Goal: Task Accomplishment & Management: Manage account settings

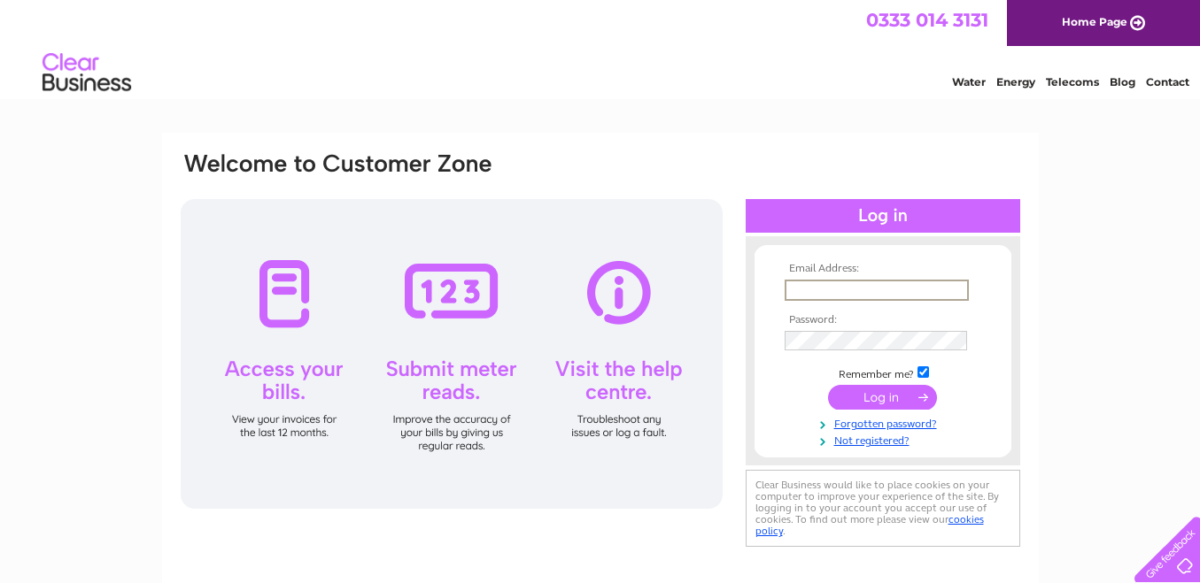
click at [838, 293] on input "text" at bounding box center [876, 290] width 184 height 21
type input "csdnorthcombe@gmail.com"
click at [922, 368] on input "checkbox" at bounding box center [923, 373] width 12 height 12
checkbox input "false"
click at [873, 396] on input "submit" at bounding box center [882, 395] width 109 height 25
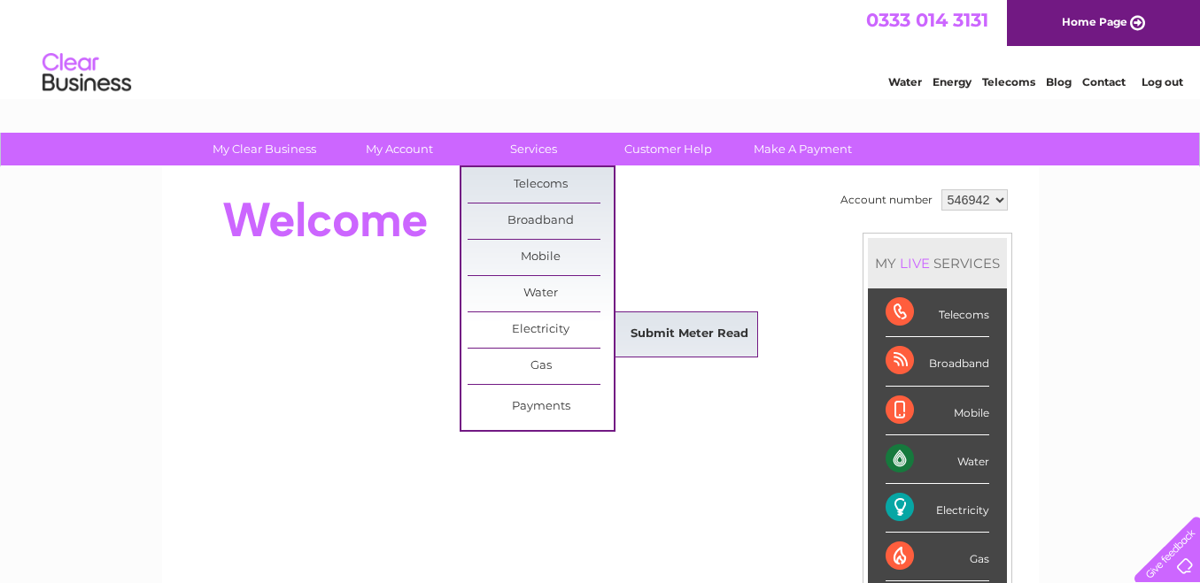
click at [639, 330] on link "Submit Meter Read" at bounding box center [689, 334] width 146 height 35
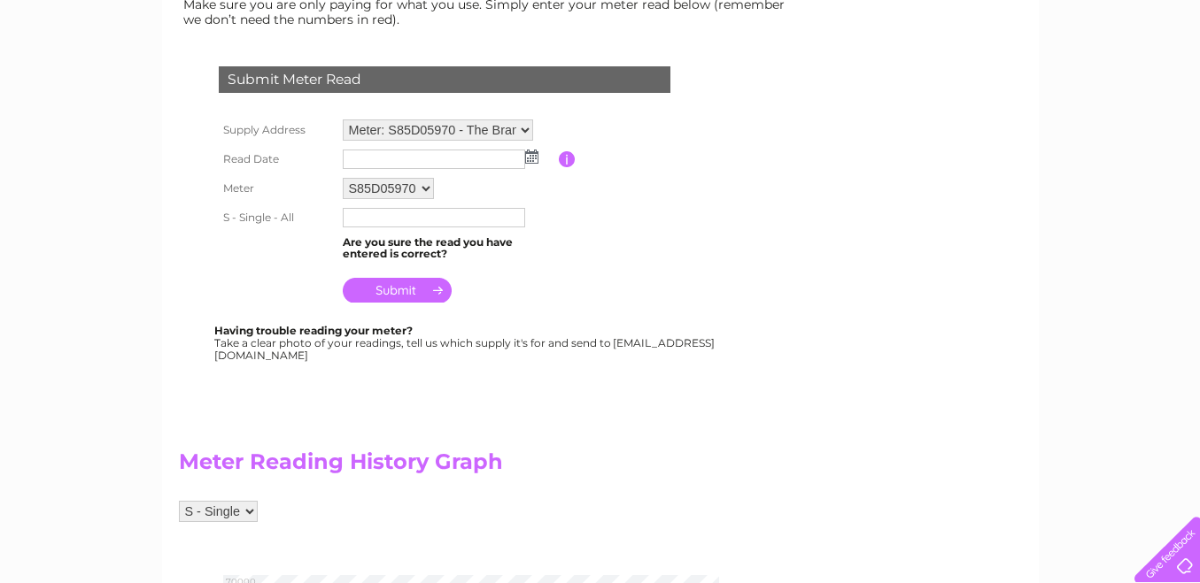
scroll to position [266, 0]
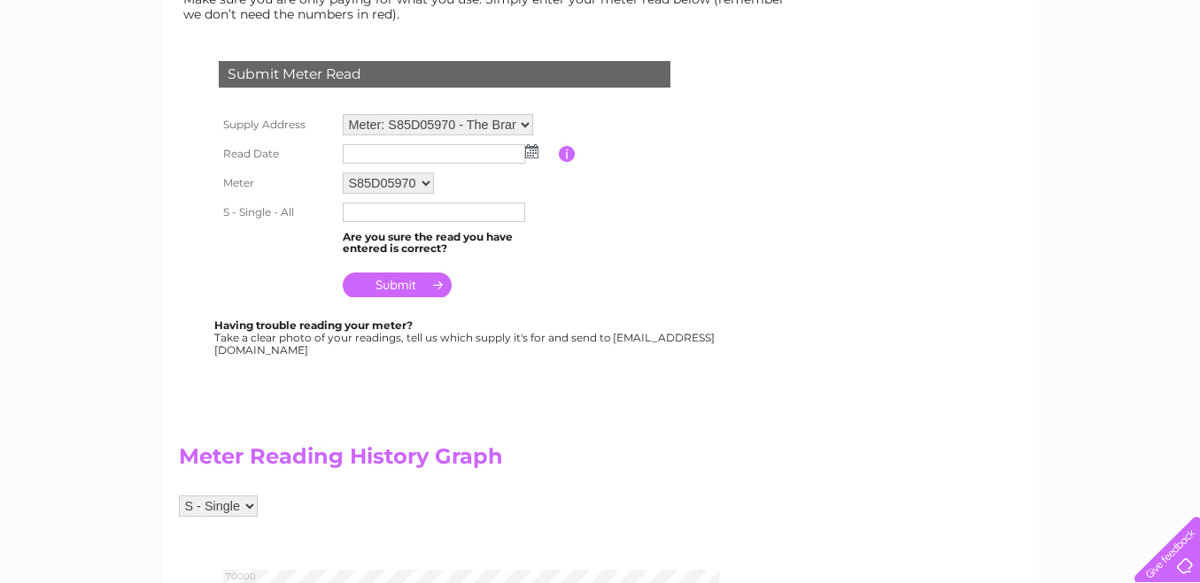
click at [527, 151] on img at bounding box center [531, 151] width 13 height 14
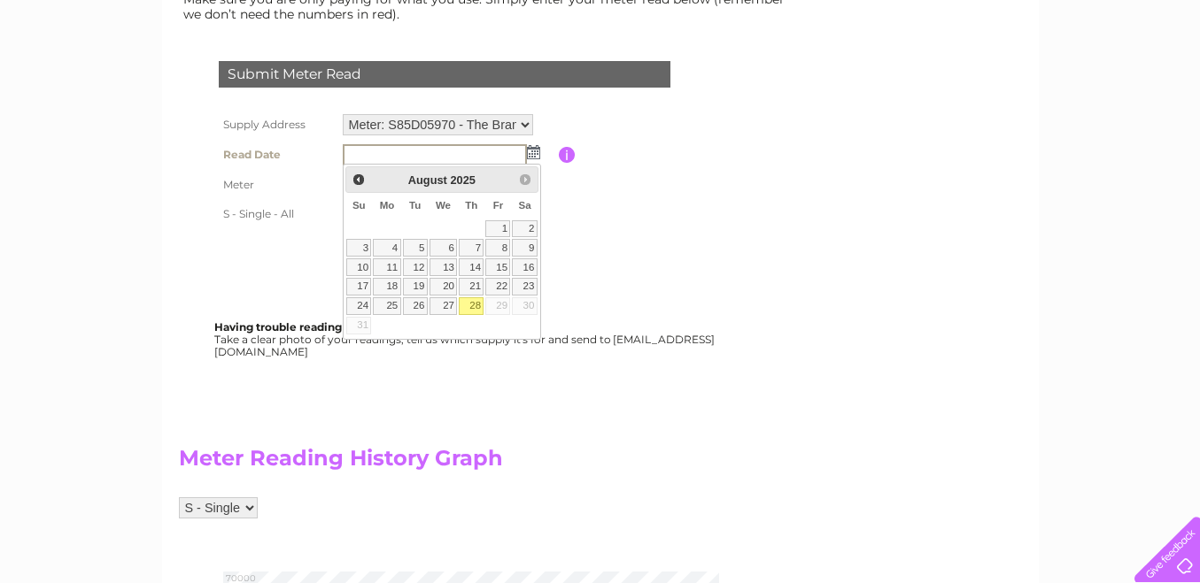
click at [477, 306] on link "28" at bounding box center [471, 306] width 25 height 18
type input "[DATE]"
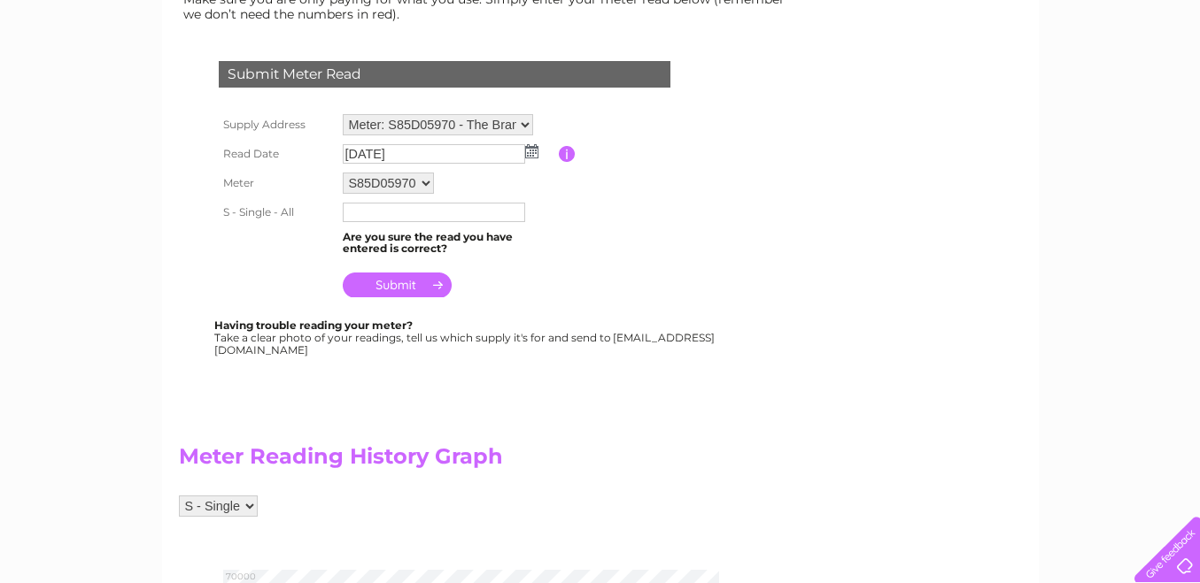
click at [359, 210] on input "text" at bounding box center [434, 212] width 182 height 19
type input "62324"
click at [395, 284] on input "submit" at bounding box center [397, 285] width 109 height 25
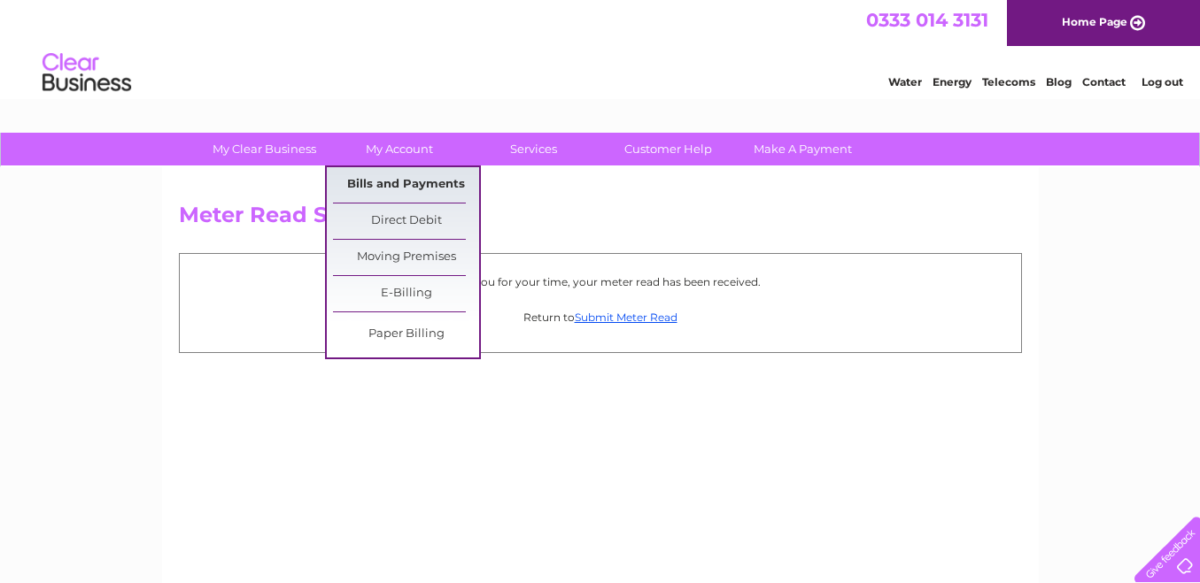
click at [374, 182] on link "Bills and Payments" at bounding box center [406, 184] width 146 height 35
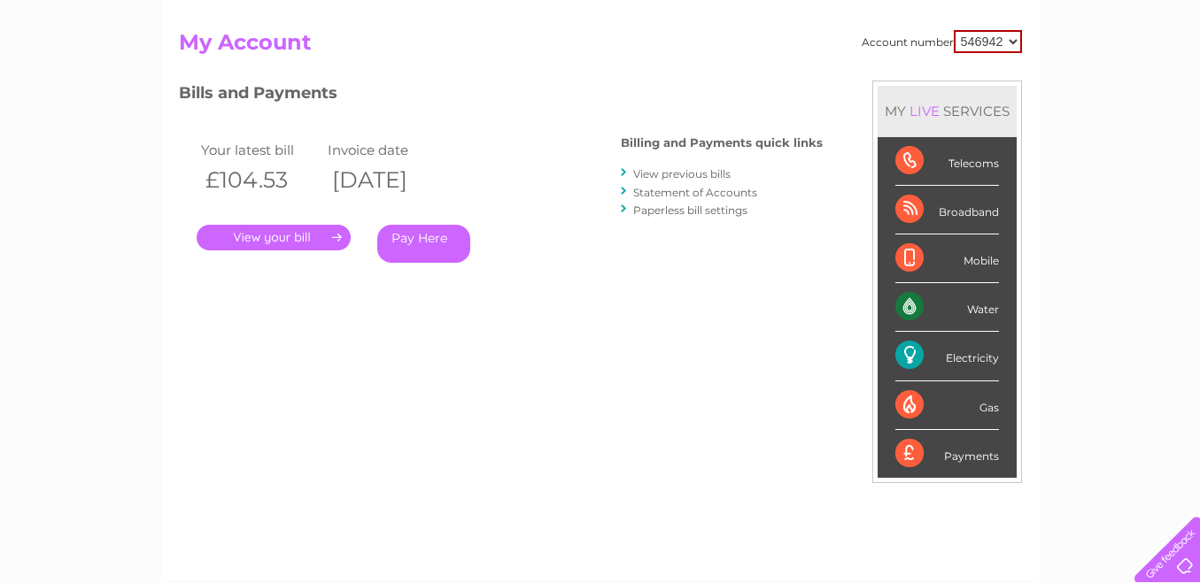
scroll to position [177, 0]
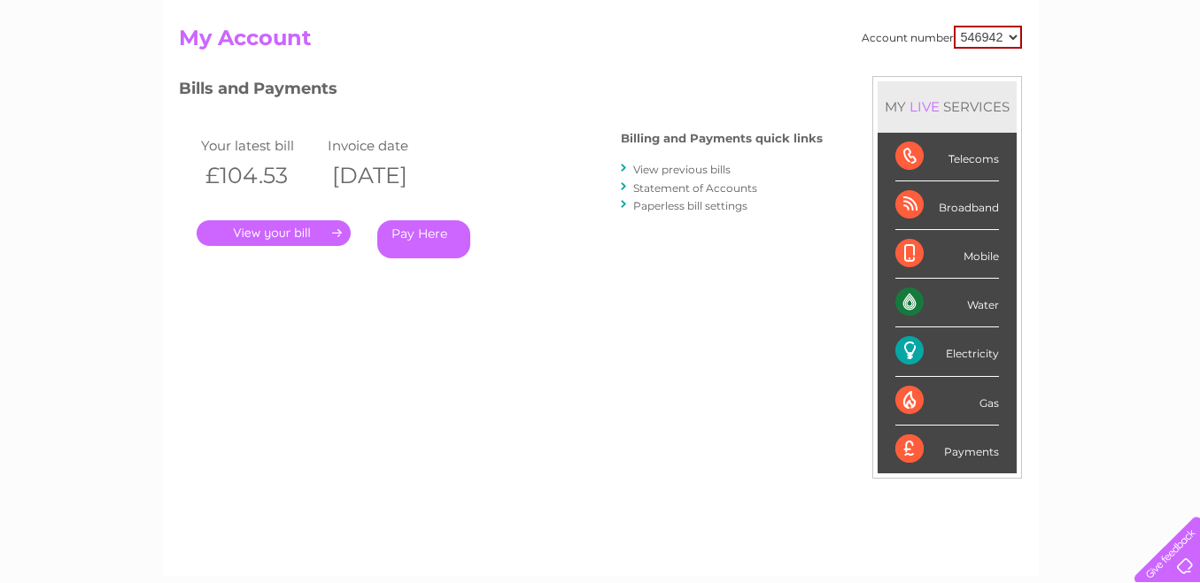
click at [248, 236] on link "." at bounding box center [274, 233] width 154 height 26
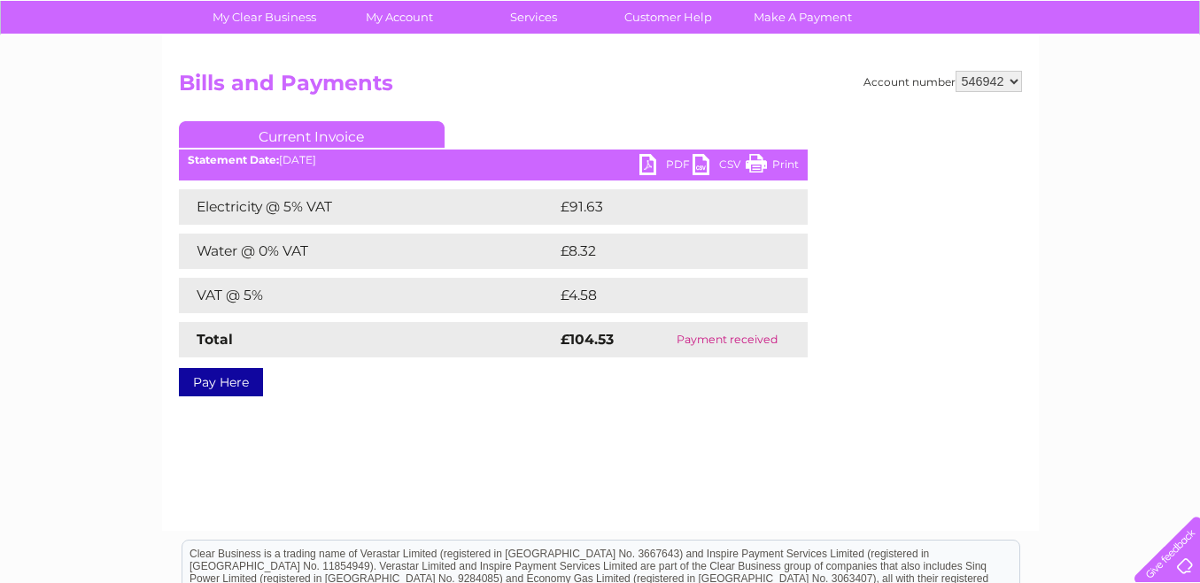
scroll to position [177, 0]
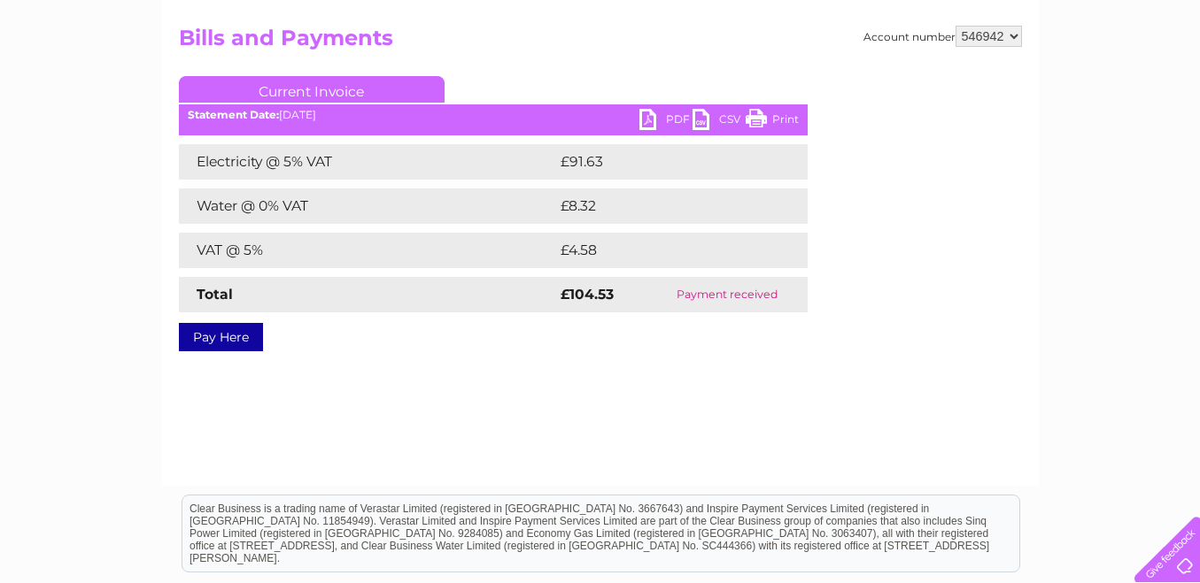
click at [648, 116] on link "PDF" at bounding box center [665, 122] width 53 height 26
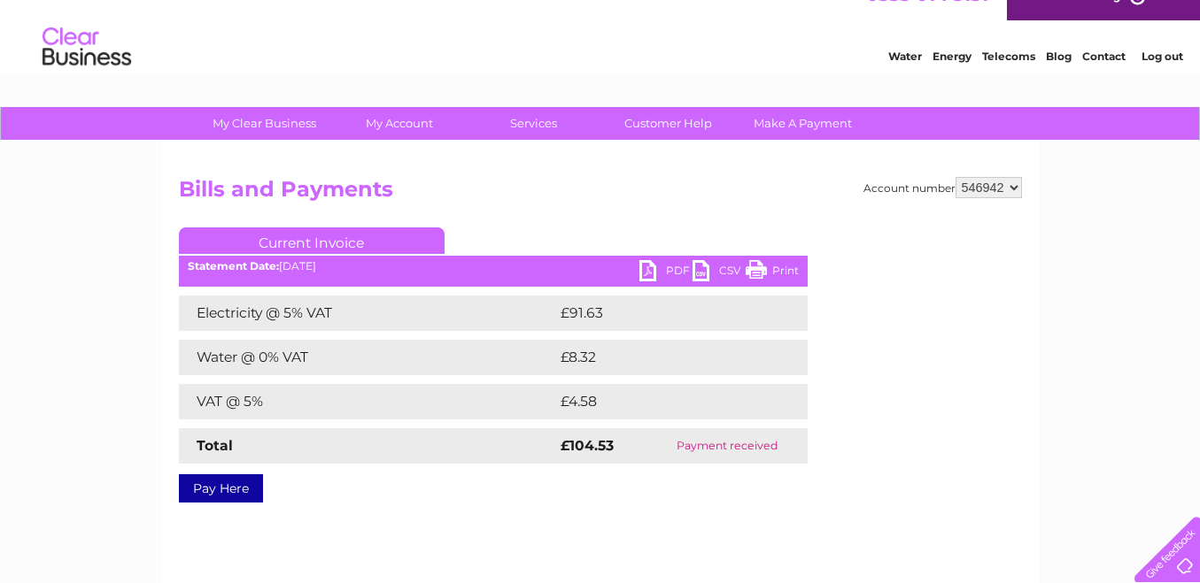
scroll to position [0, 0]
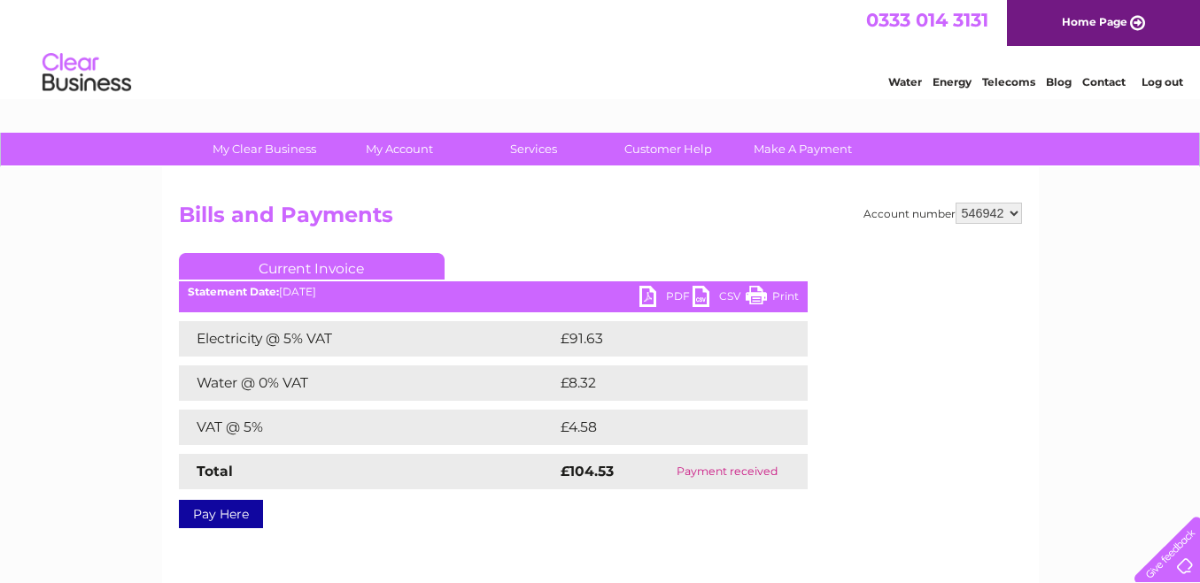
click at [1159, 81] on link "Log out" at bounding box center [1162, 81] width 42 height 13
